Goal: Find specific page/section: Find specific page/section

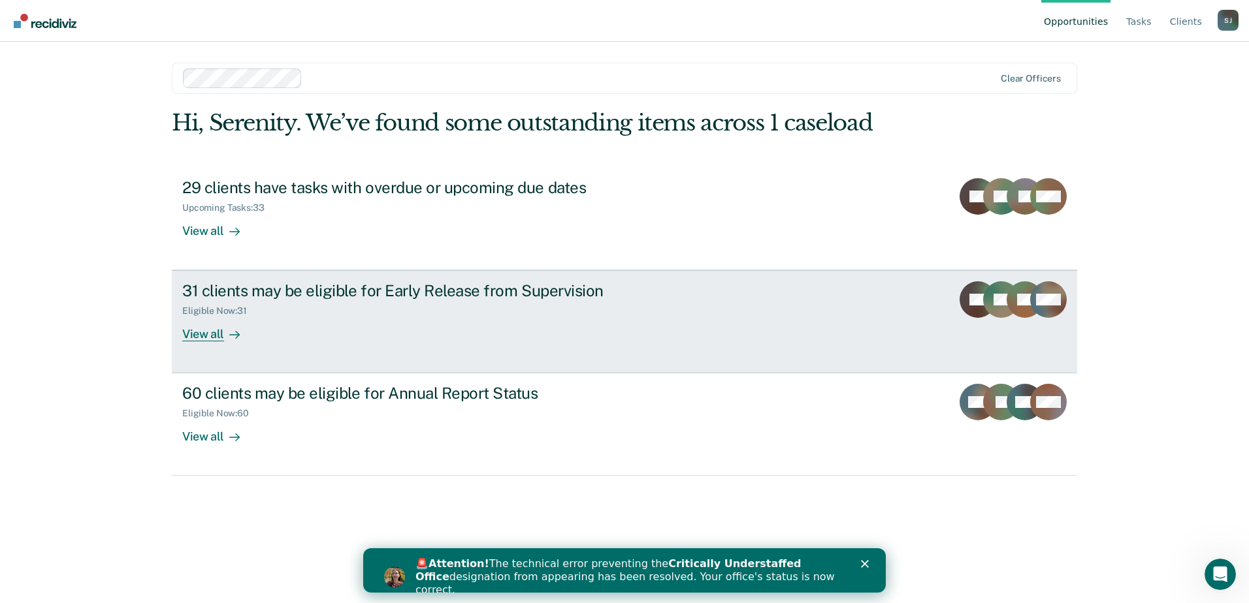
click at [206, 338] on div "View all" at bounding box center [218, 329] width 73 height 25
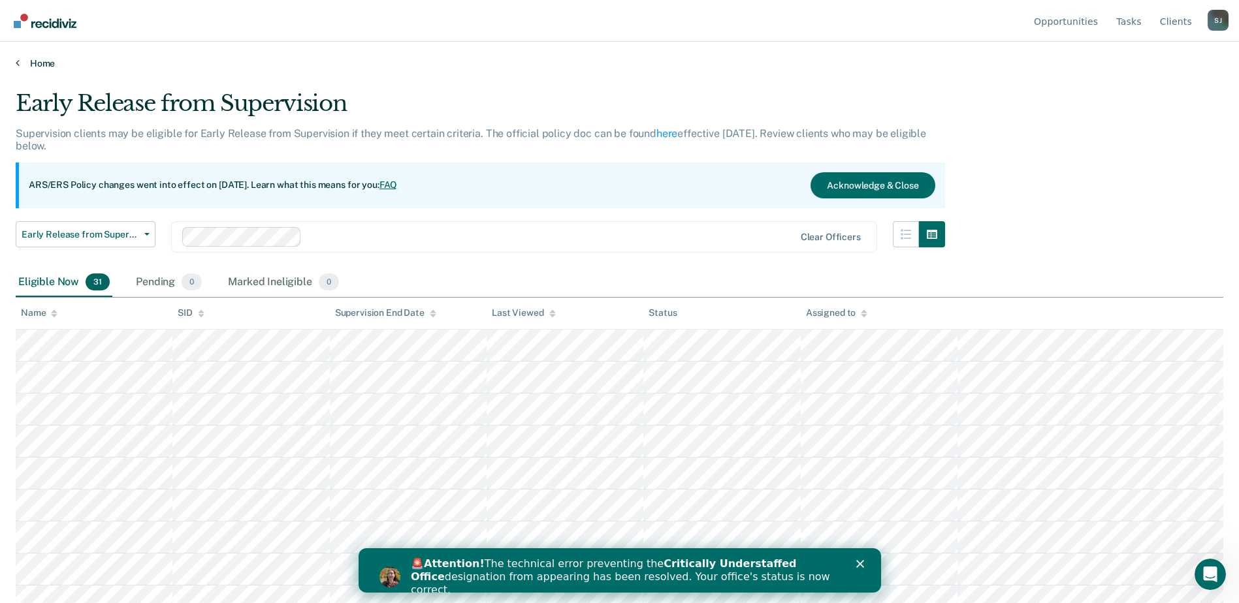
click at [36, 59] on link "Home" at bounding box center [619, 63] width 1207 height 12
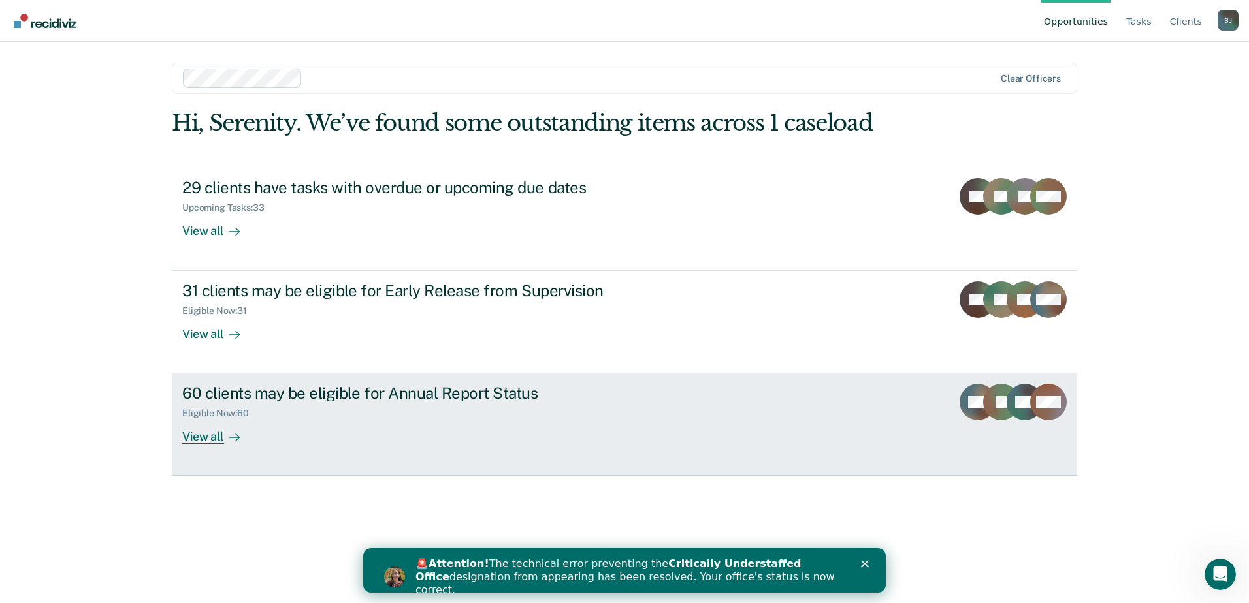
click at [191, 437] on div "View all" at bounding box center [218, 431] width 73 height 25
